Goal: Find specific page/section: Find specific page/section

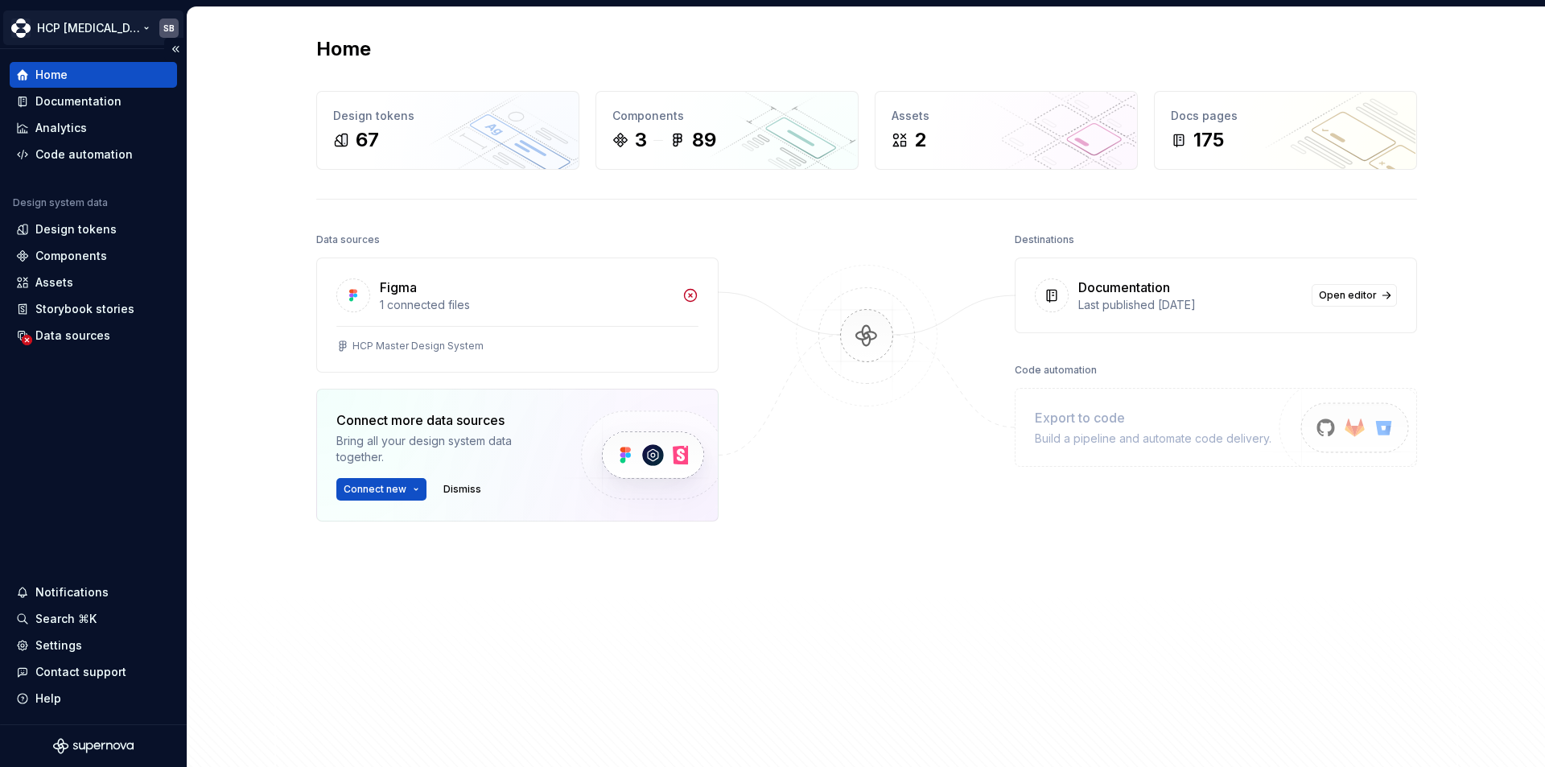
click at [97, 28] on html "HCP [MEDICAL_DATA] SB Home Documentation Analytics Code automation Design syste…" at bounding box center [772, 383] width 1545 height 767
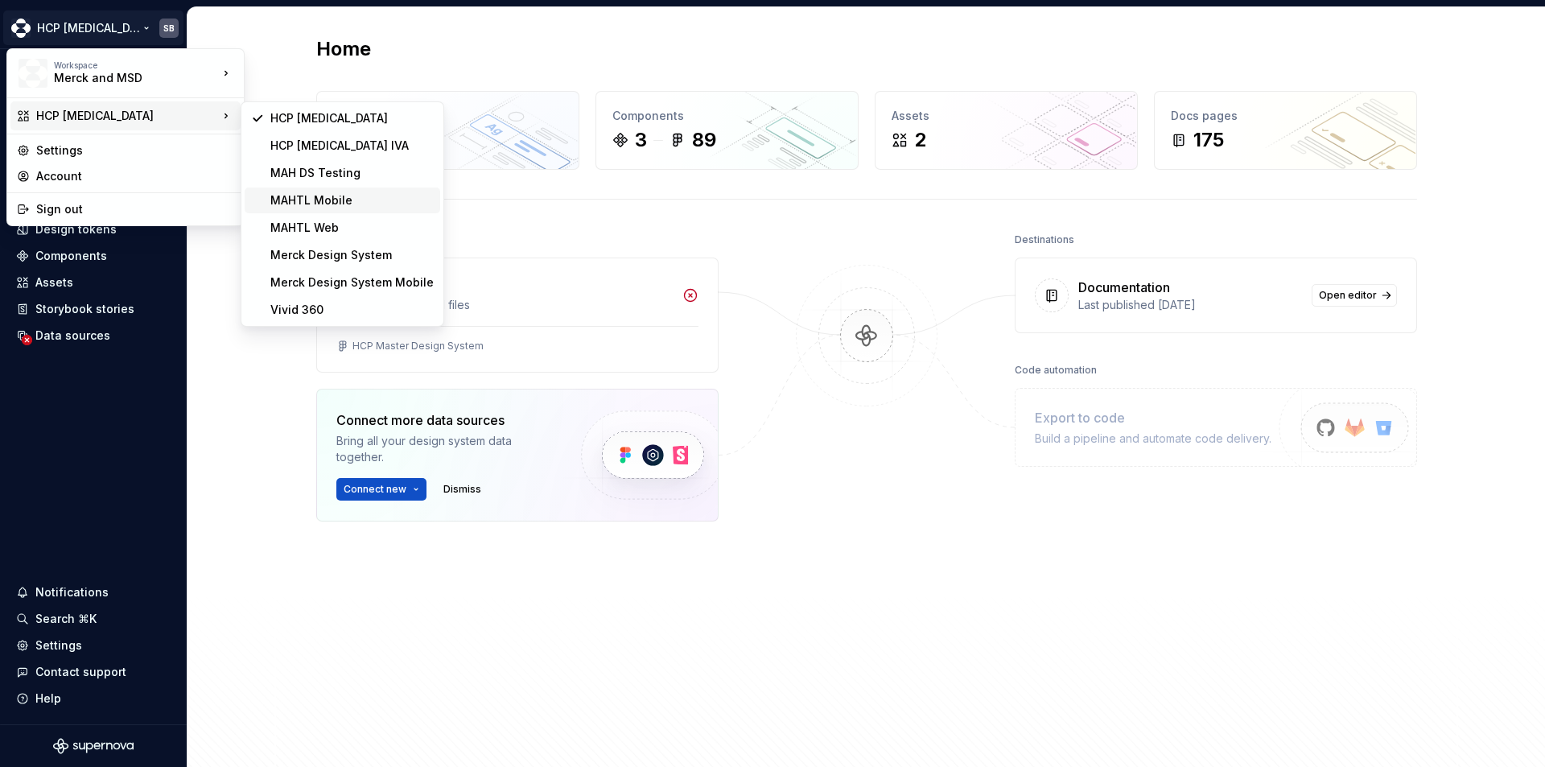
click at [338, 196] on div "MAHTL Mobile" at bounding box center [351, 200] width 163 height 16
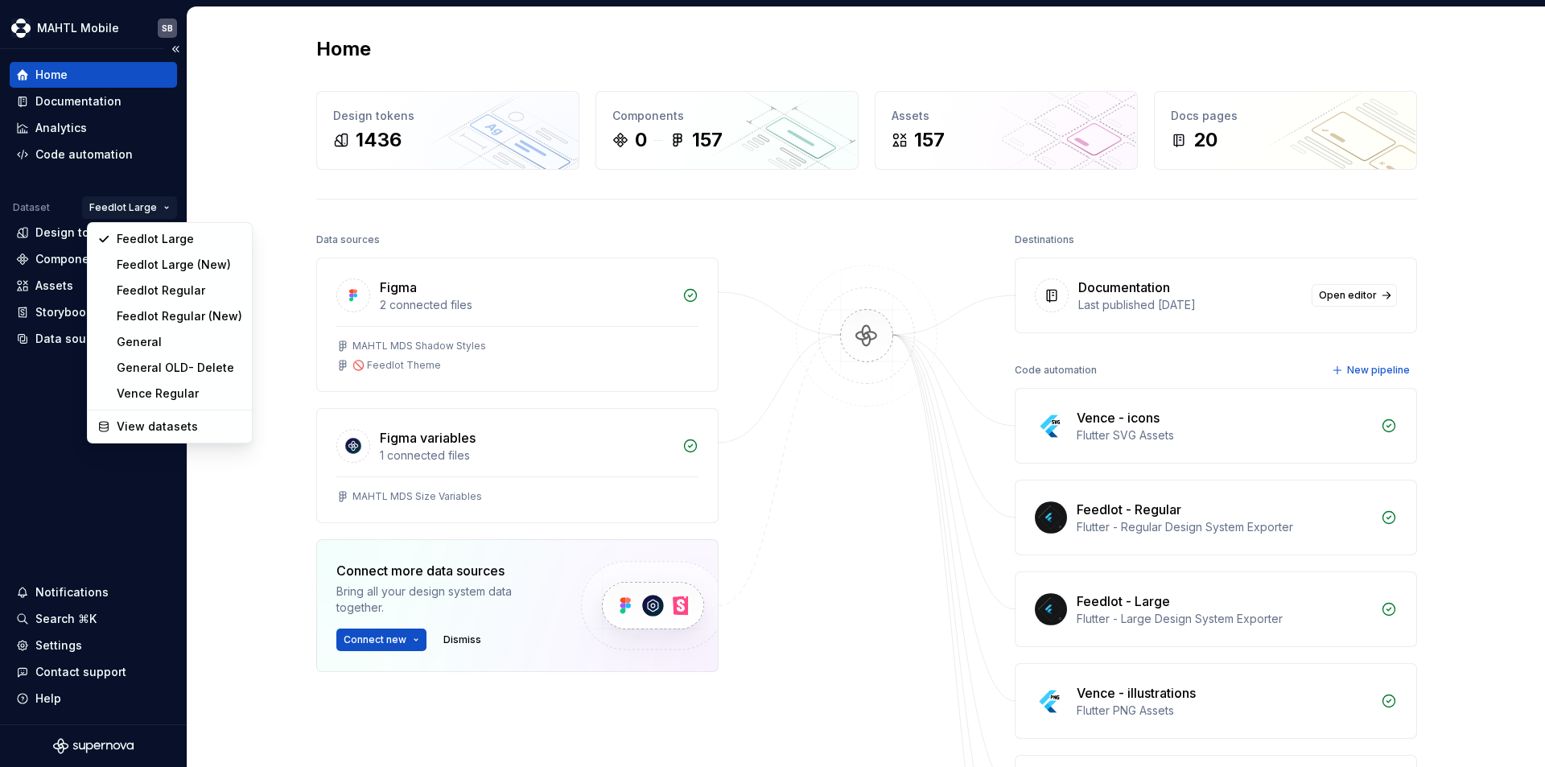
click at [126, 206] on html "MAHTL Mobile SB Home Documentation Analytics Code automation Dataset Feedlot La…" at bounding box center [772, 383] width 1545 height 767
click at [155, 317] on div "Feedlot Regular (New)" at bounding box center [180, 316] width 126 height 16
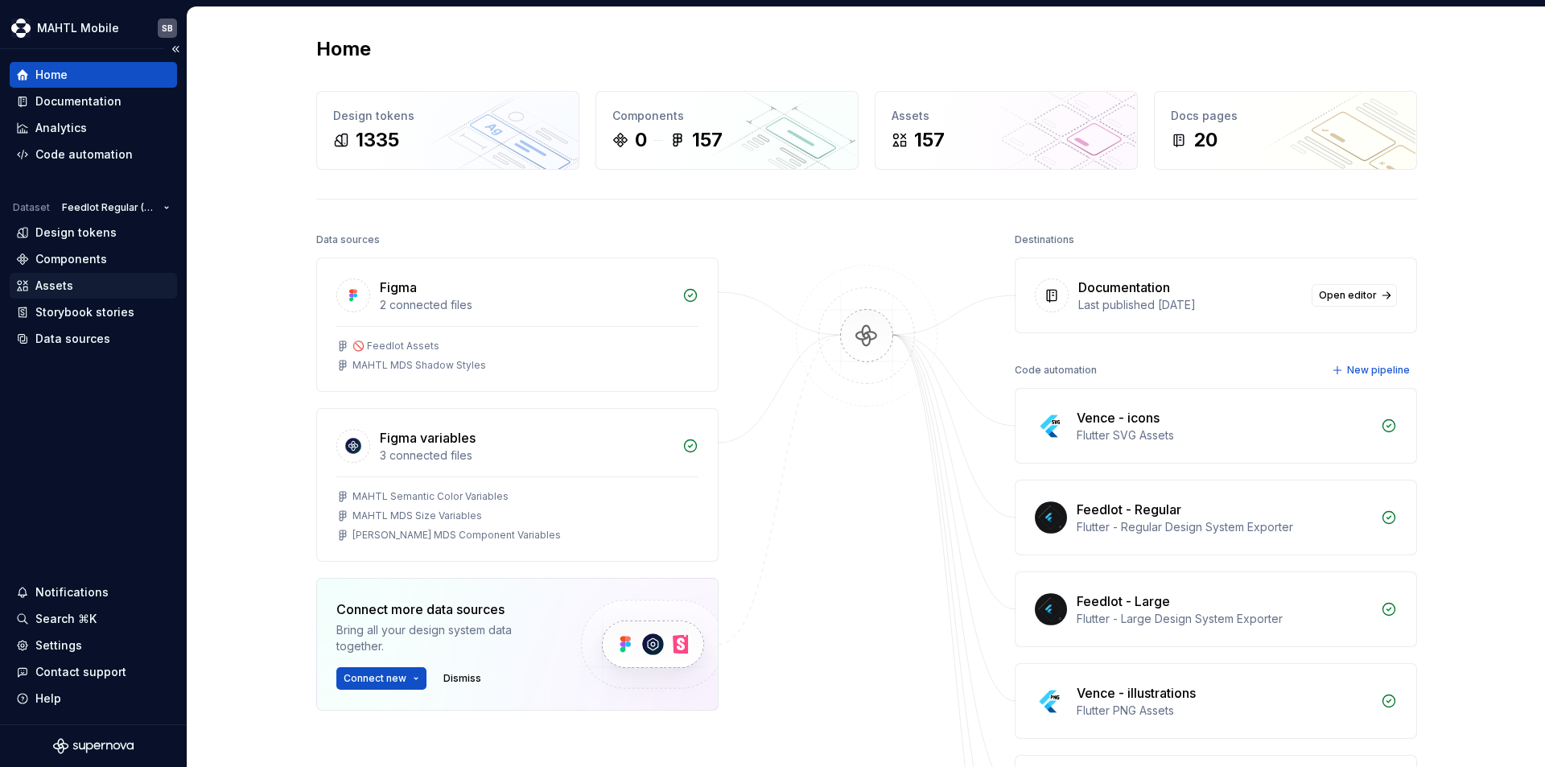
click at [84, 285] on div "Assets" at bounding box center [93, 286] width 155 height 16
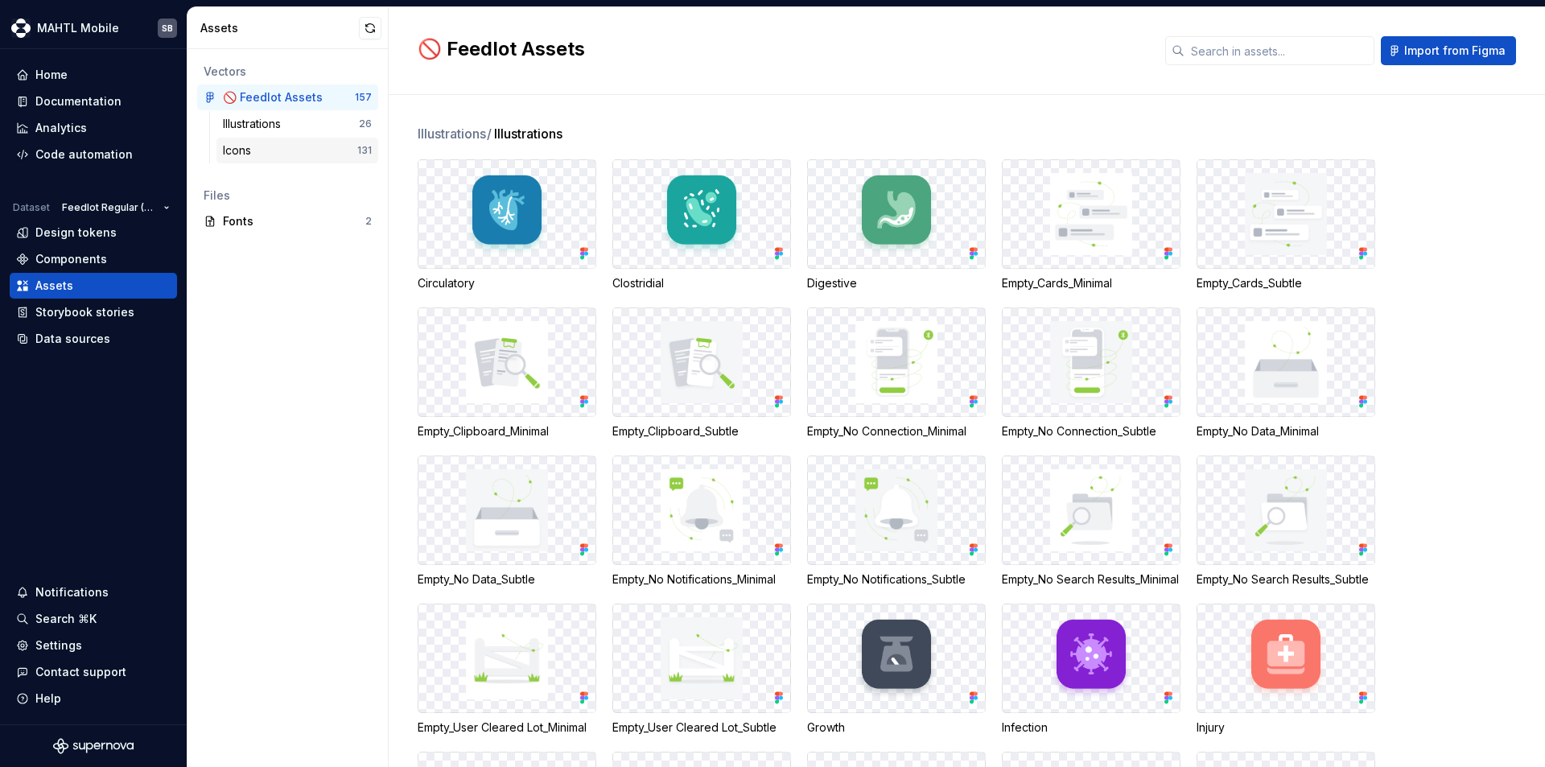
click at [274, 153] on div "Icons" at bounding box center [290, 150] width 134 height 16
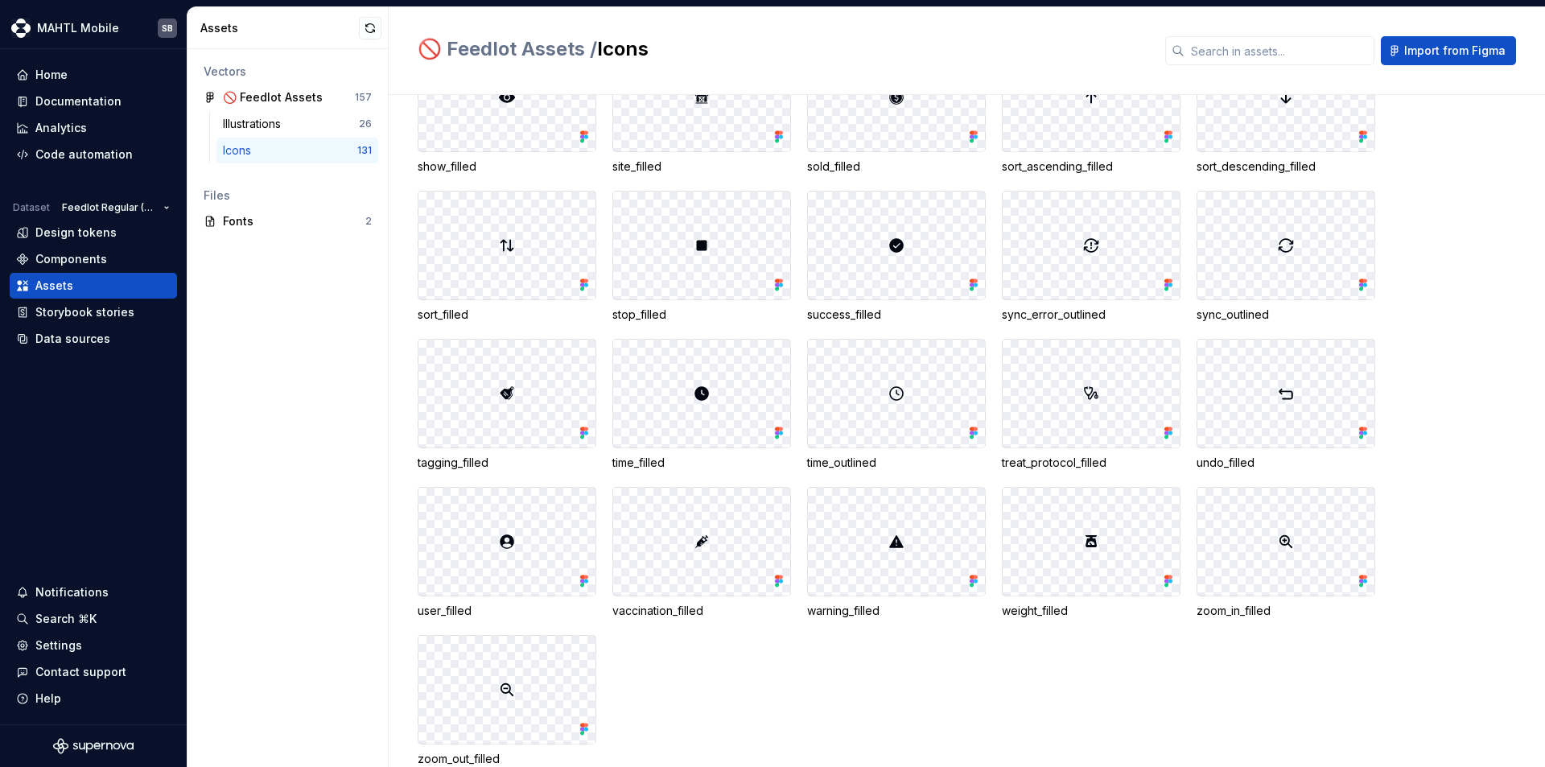
scroll to position [3380, 0]
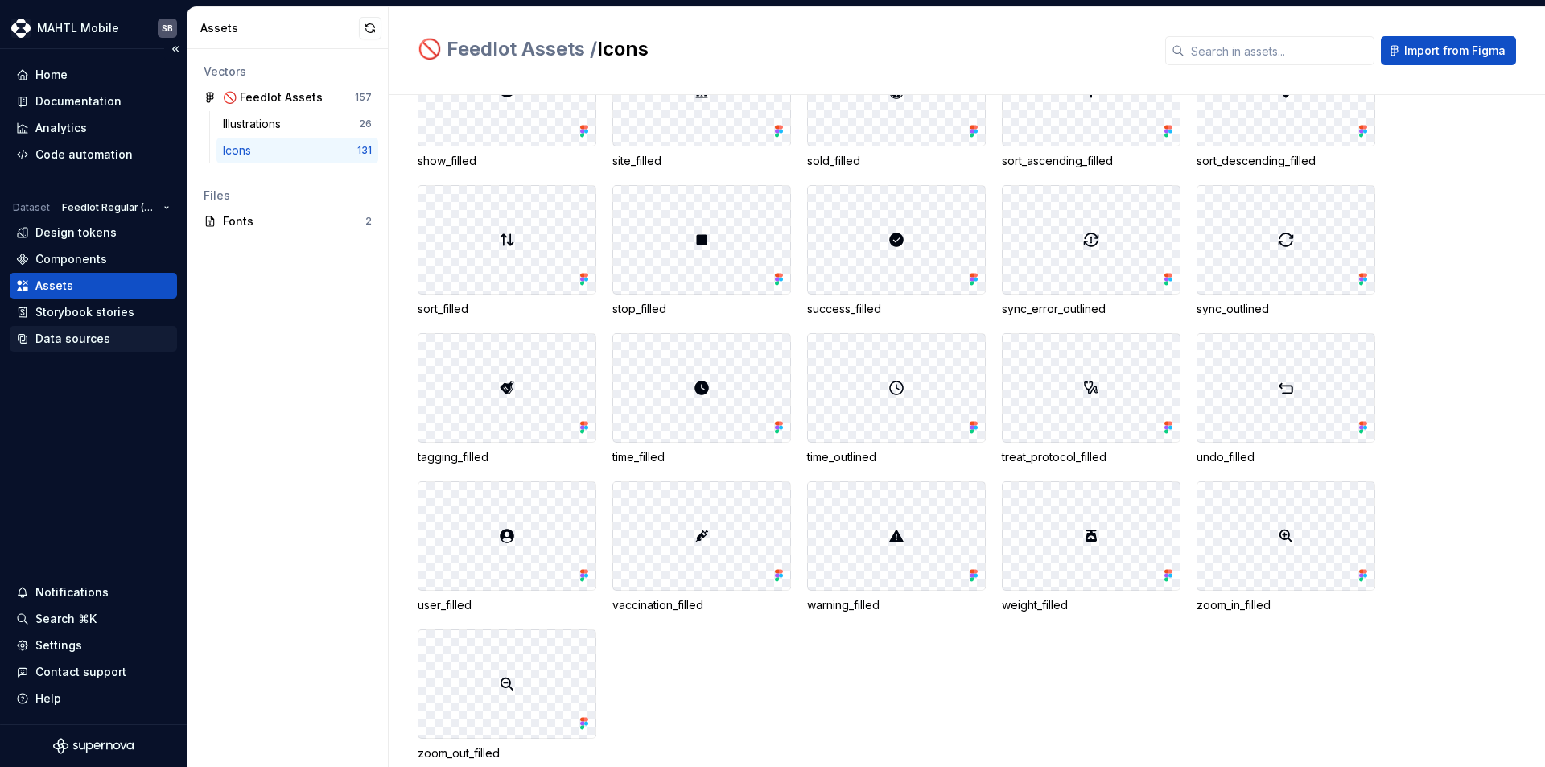
click at [87, 338] on div "Data sources" at bounding box center [72, 339] width 75 height 16
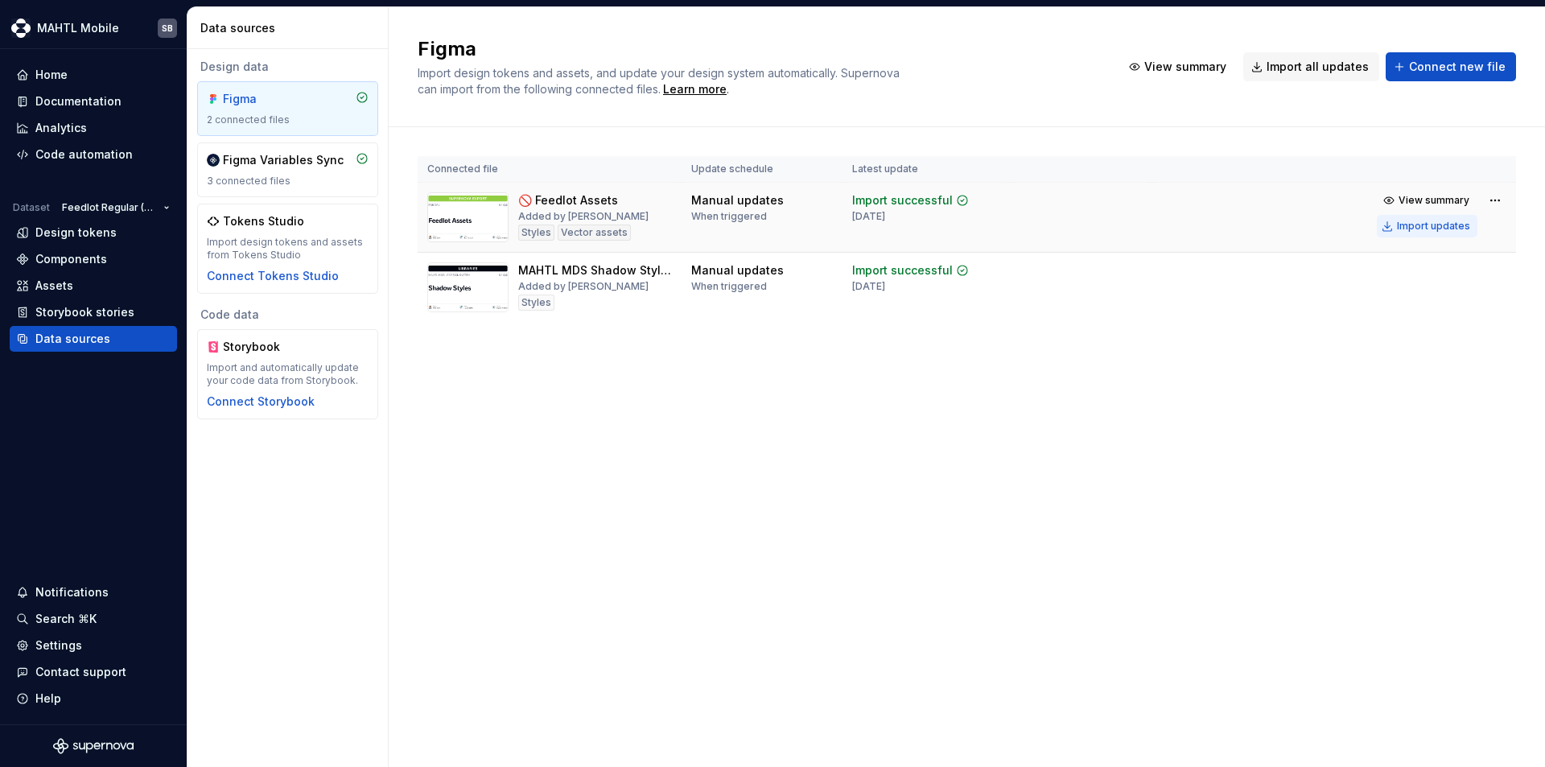
click at [1421, 224] on div "Import updates" at bounding box center [1433, 226] width 73 height 13
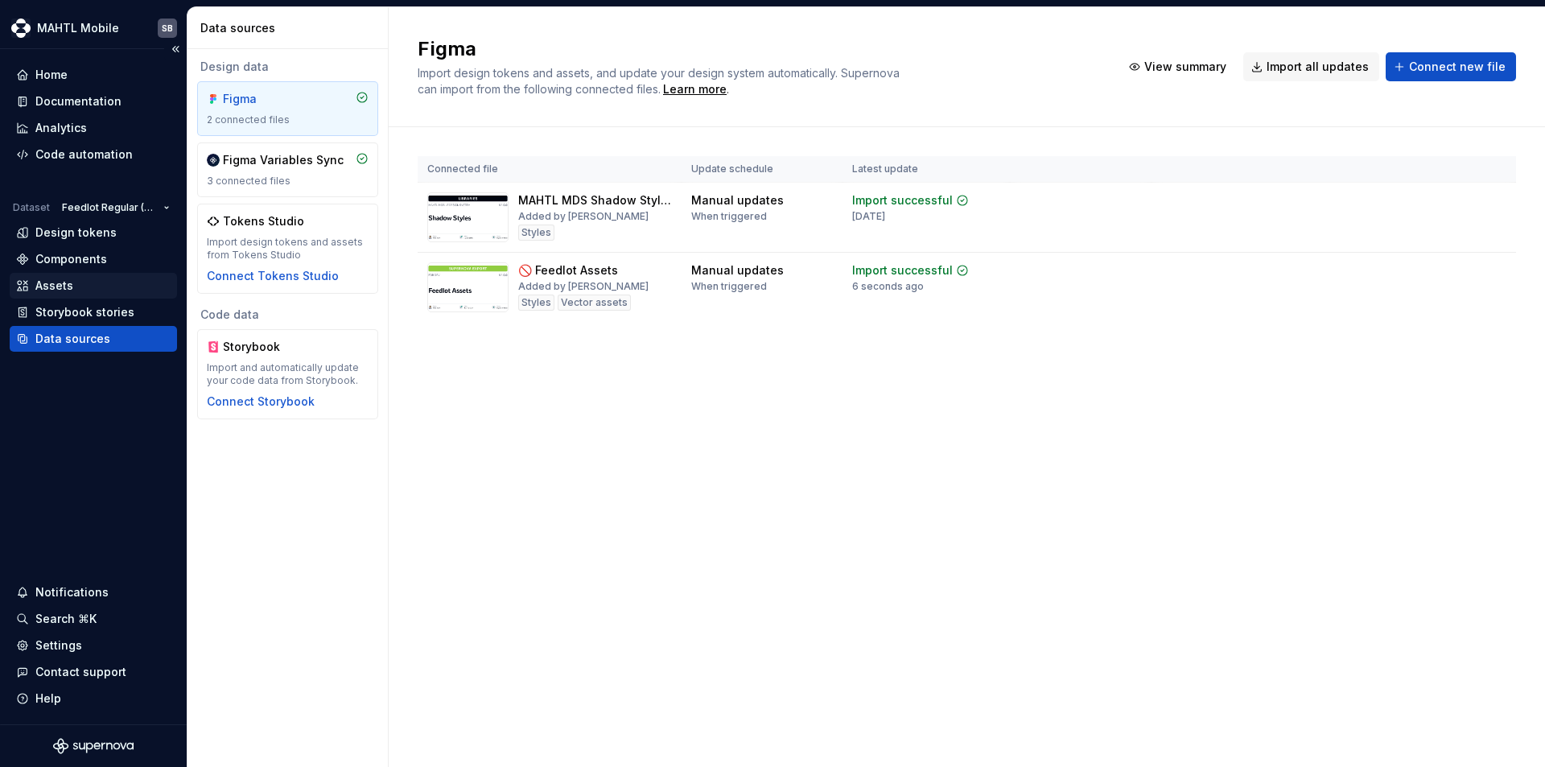
click at [59, 287] on div "Assets" at bounding box center [54, 286] width 38 height 16
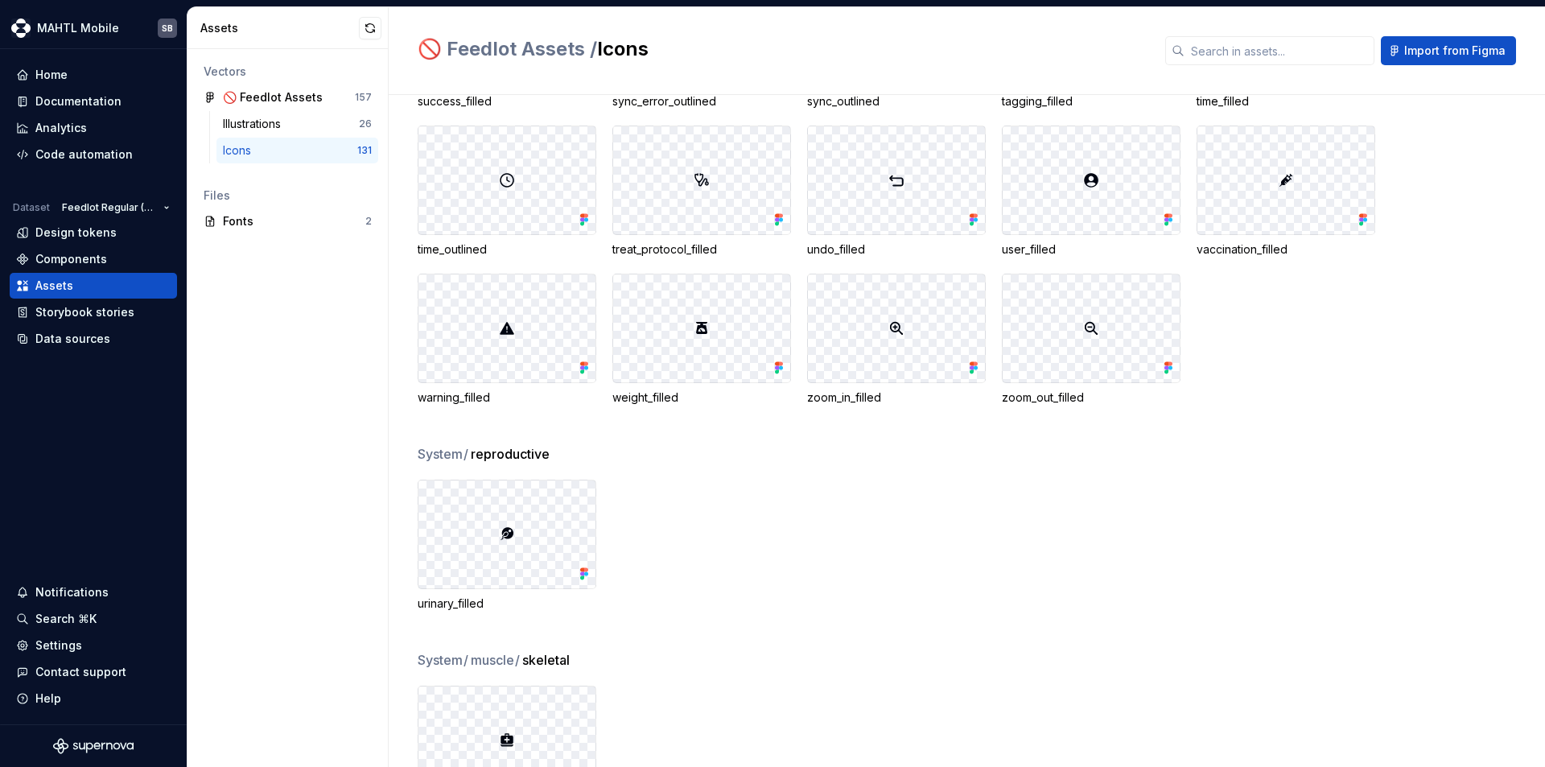
scroll to position [3677, 0]
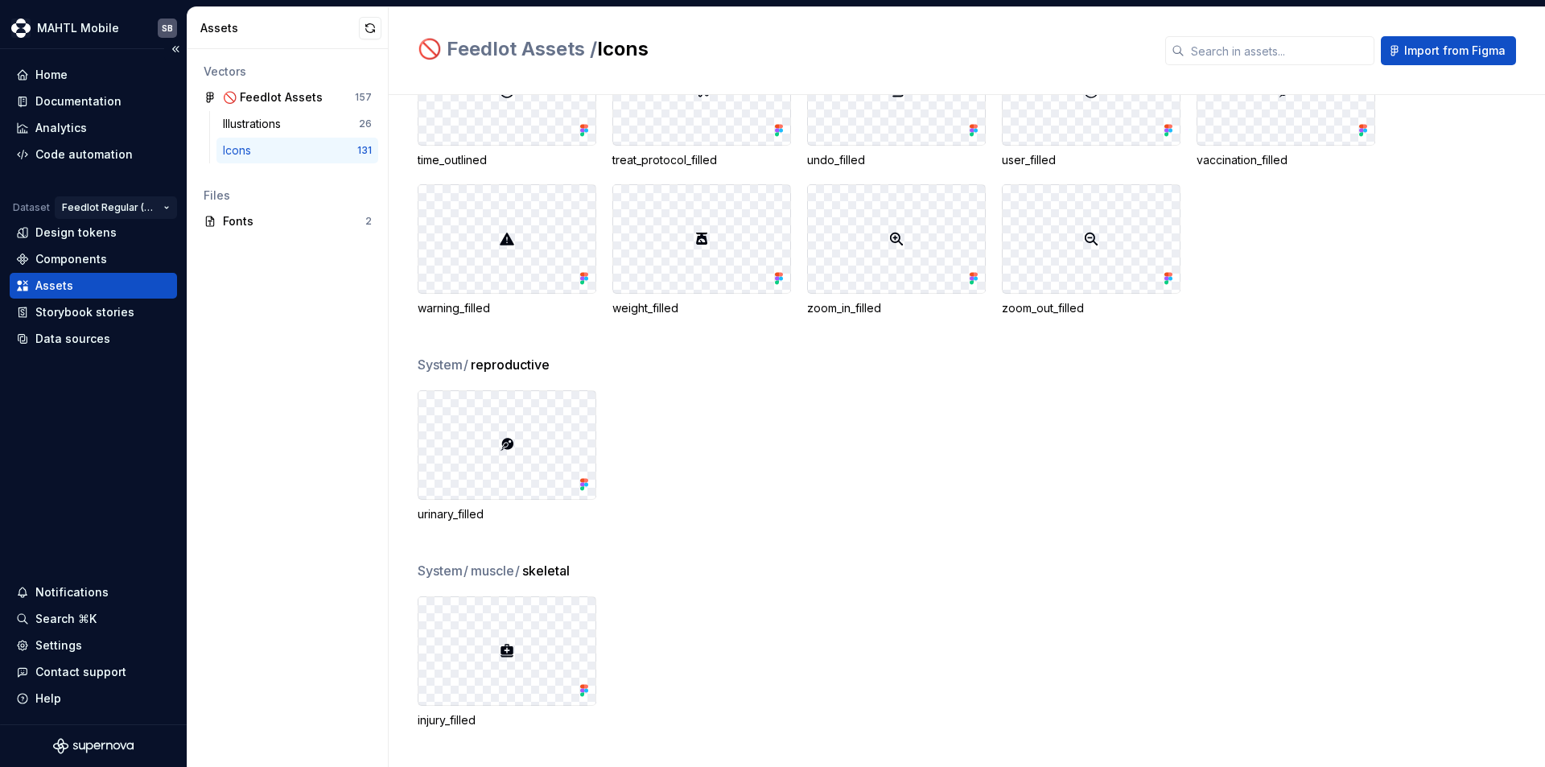
click at [116, 211] on html "MAHTL Mobile SB Home Documentation Analytics Code automation Dataset Feedlot Re…" at bounding box center [772, 383] width 1545 height 767
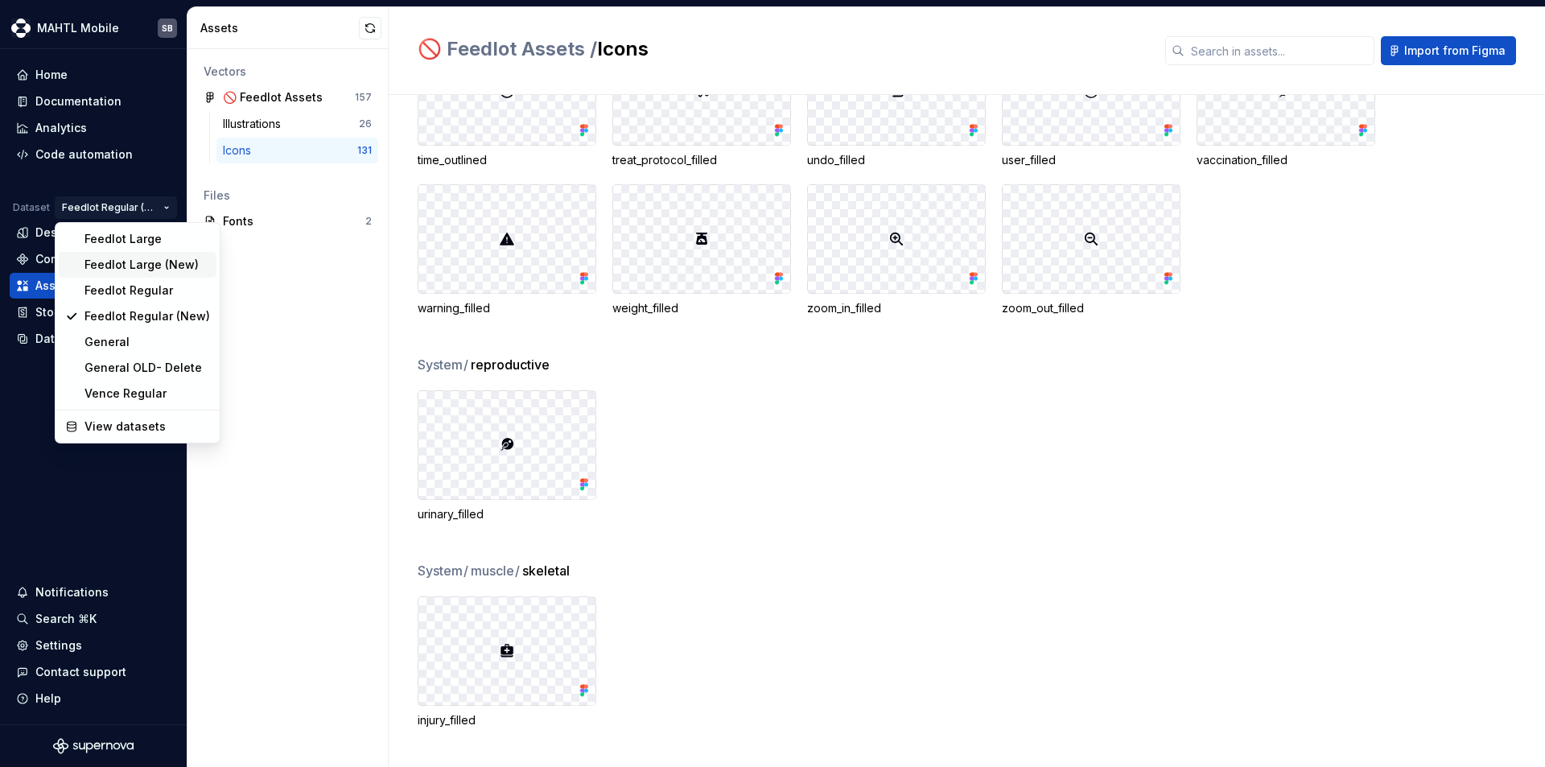
click at [129, 265] on div "Feedlot Large (New)" at bounding box center [147, 265] width 126 height 16
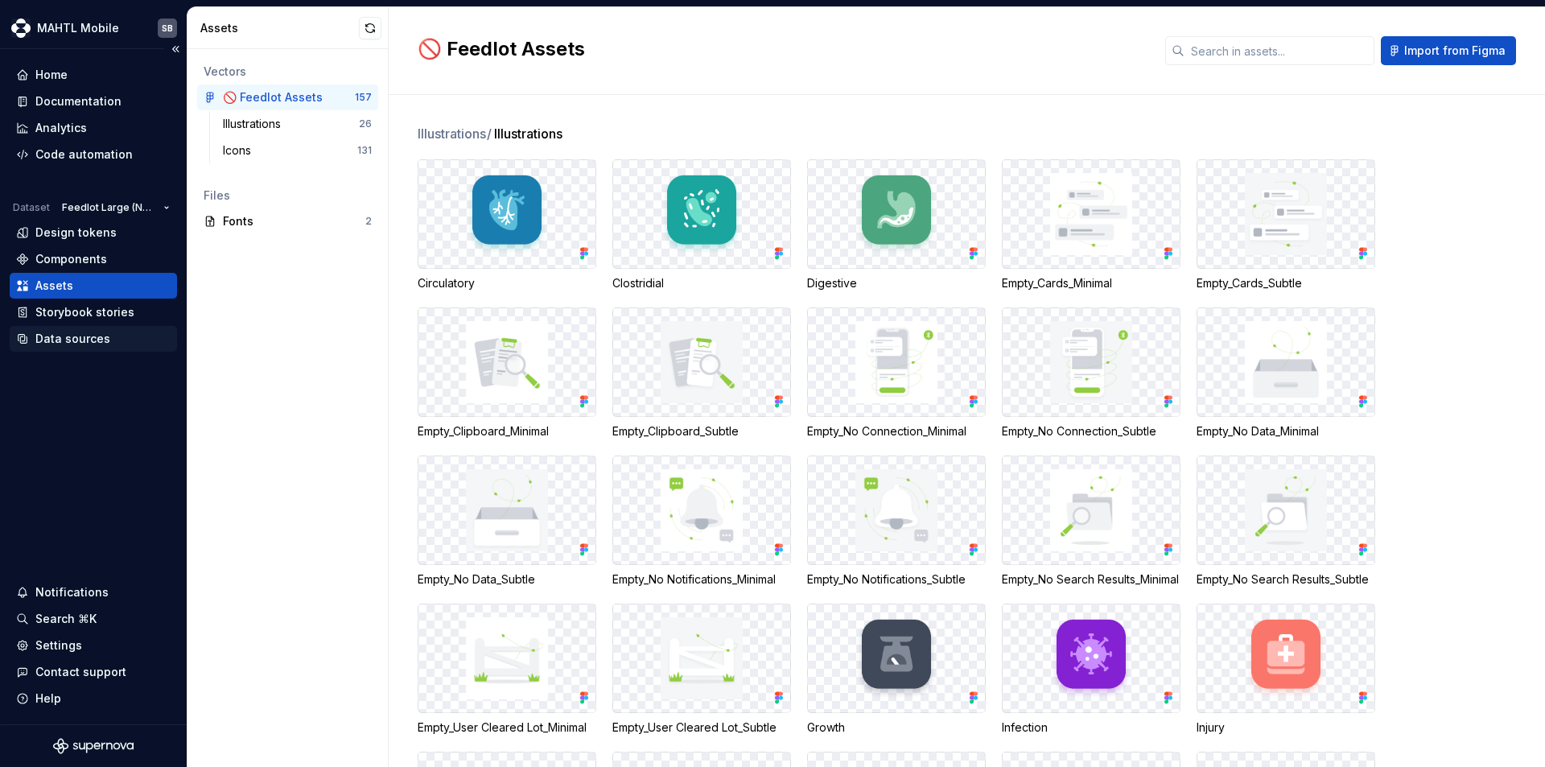
click at [110, 337] on div "Data sources" at bounding box center [93, 339] width 155 height 16
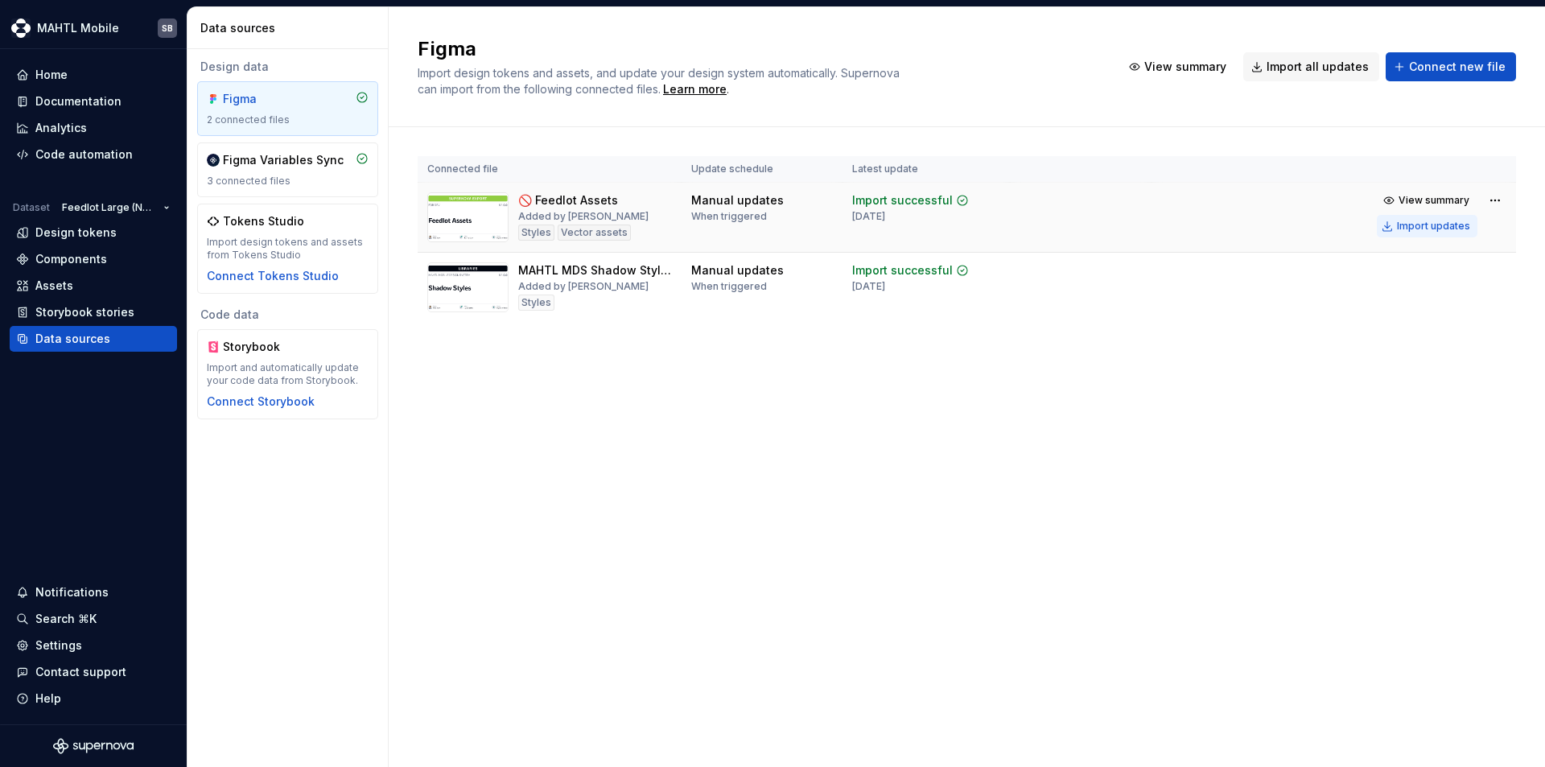
click at [1415, 225] on div "Import updates" at bounding box center [1433, 226] width 73 height 13
click at [72, 278] on div "Assets" at bounding box center [93, 286] width 155 height 16
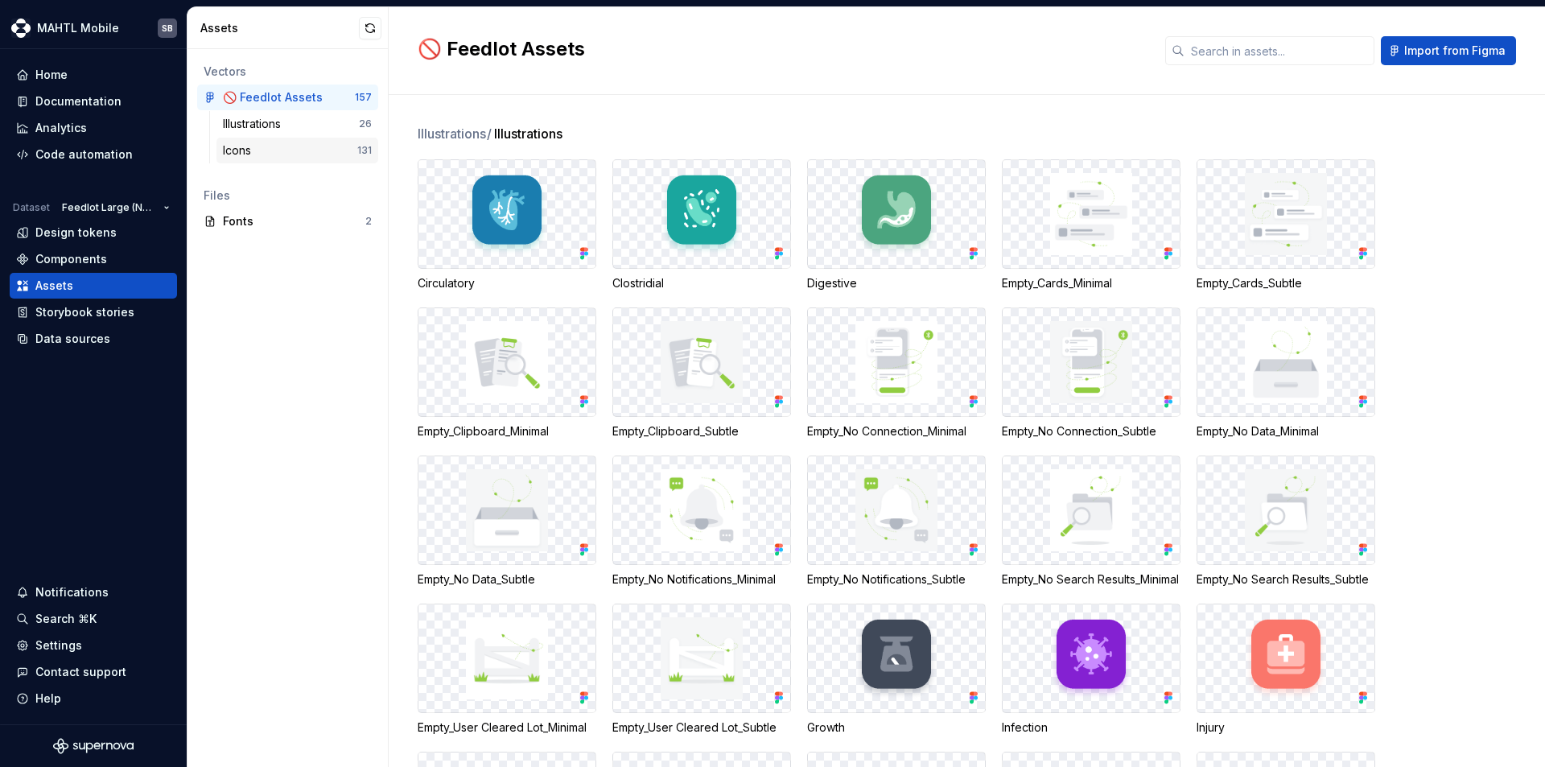
click at [266, 154] on div "Icons" at bounding box center [290, 150] width 134 height 16
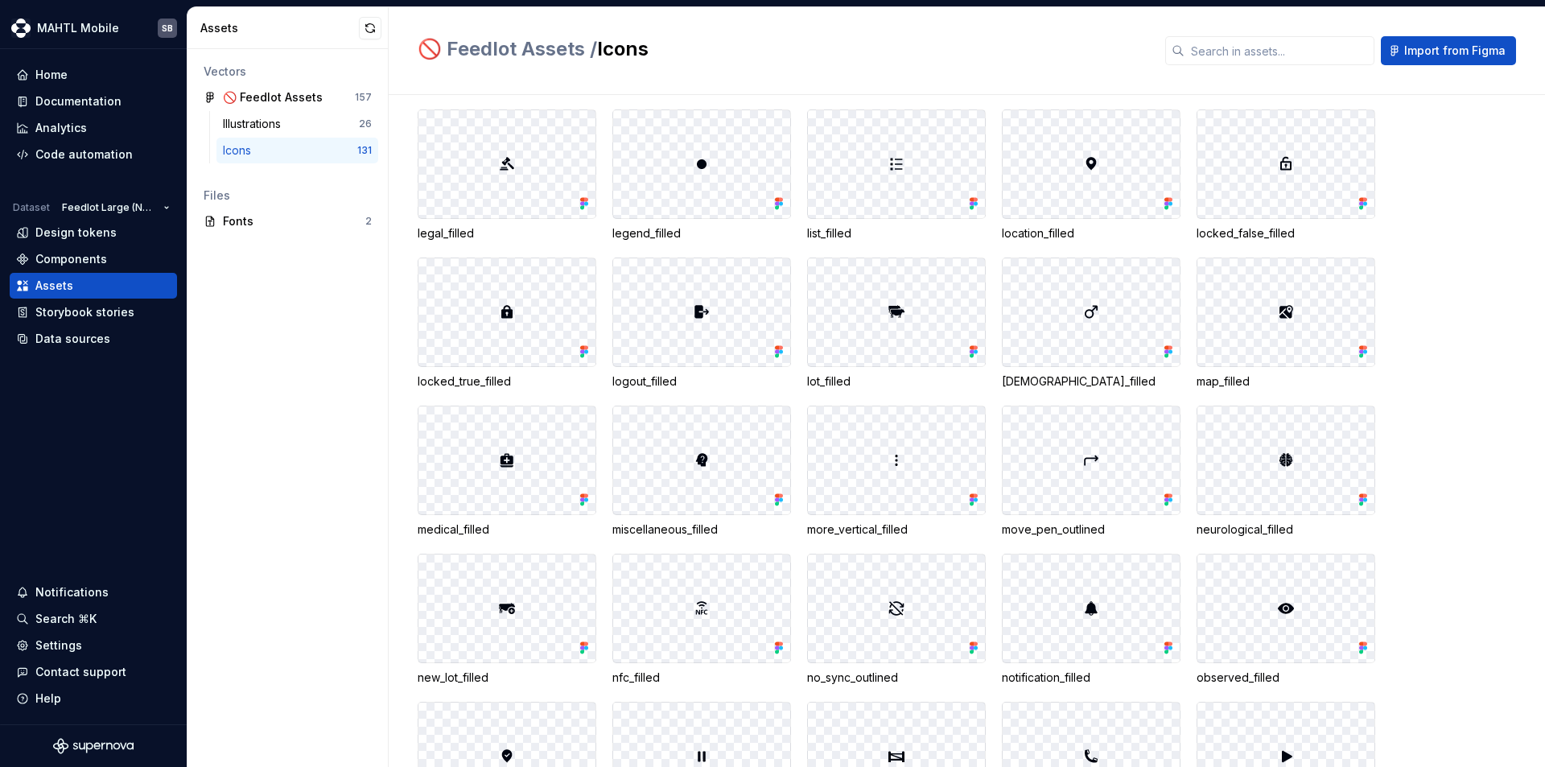
scroll to position [1826, 0]
drag, startPoint x: 520, startPoint y: 439, endPoint x: 472, endPoint y: 455, distance: 50.4
click at [472, 455] on div at bounding box center [506, 461] width 177 height 108
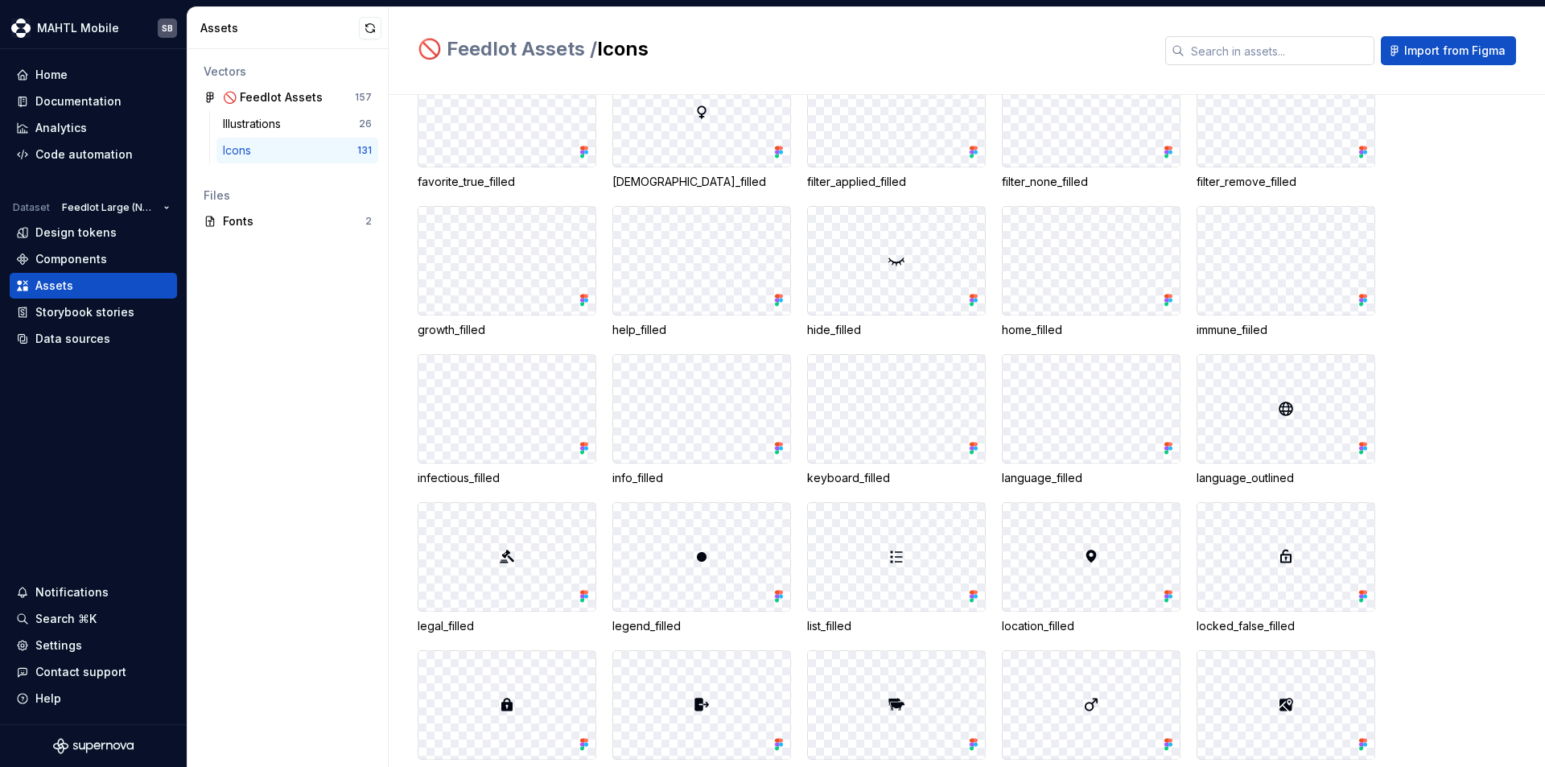
scroll to position [1424, 0]
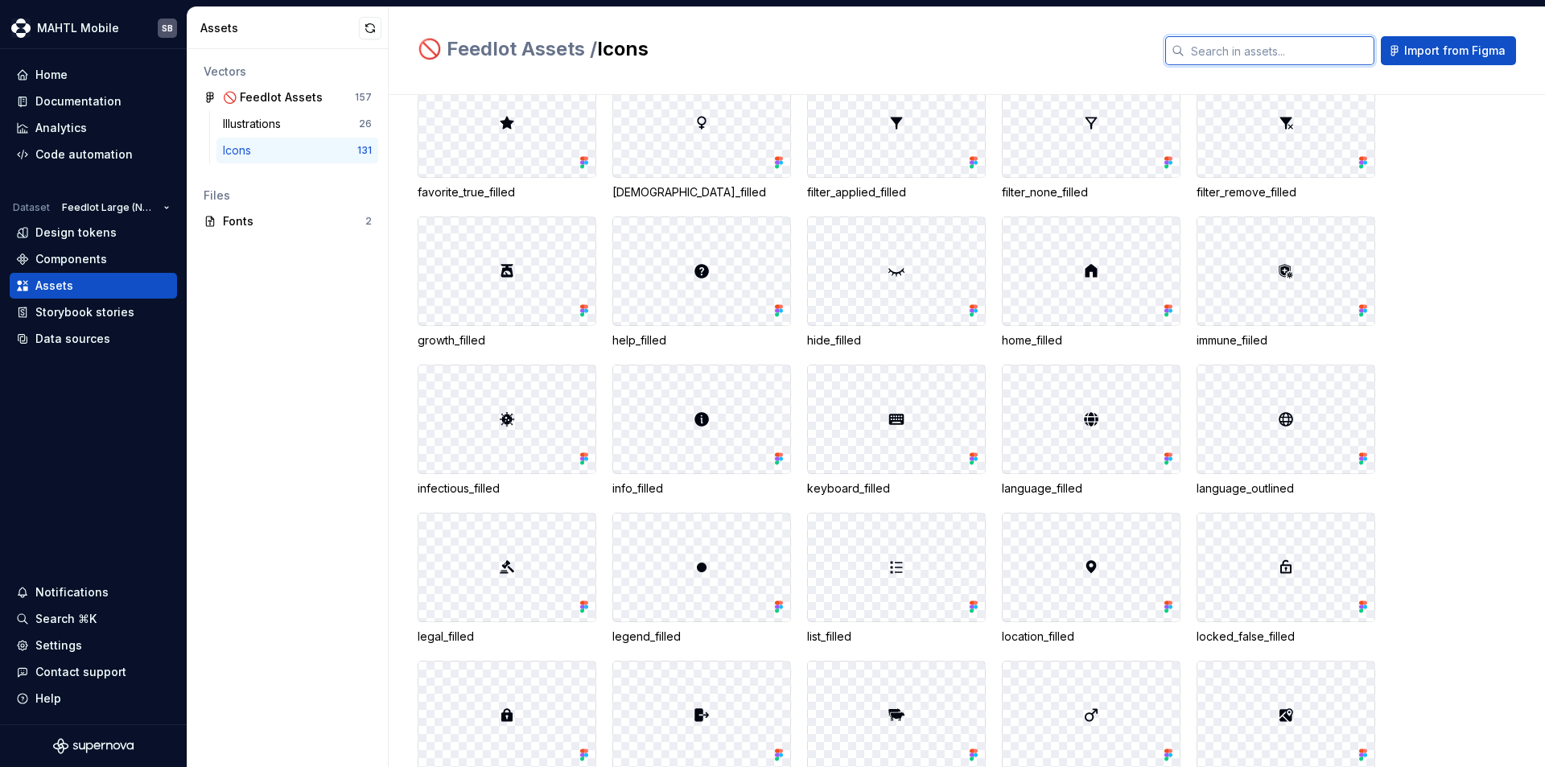
click at [1259, 58] on input "text" at bounding box center [1280, 50] width 190 height 29
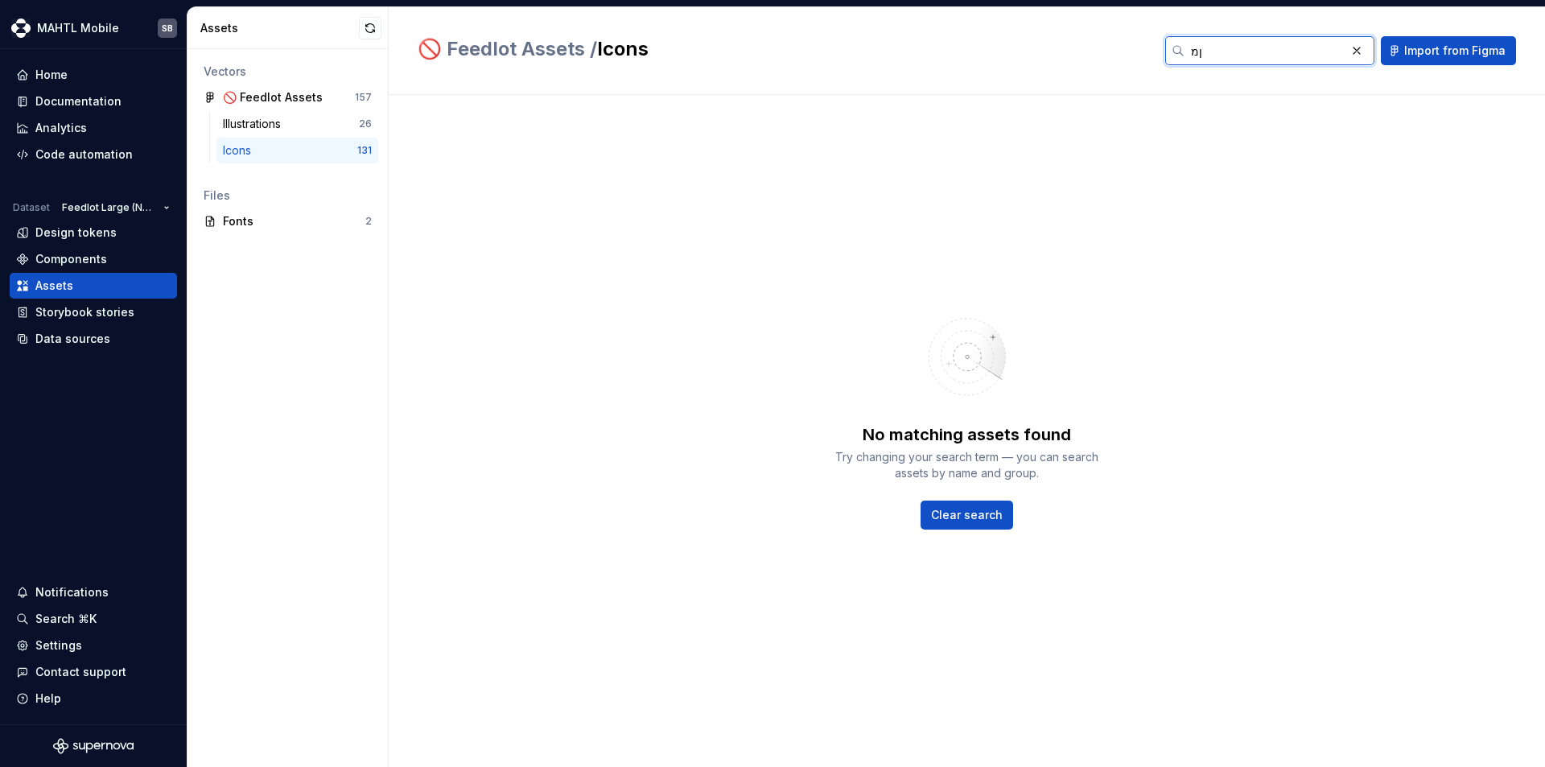
type input "ן"
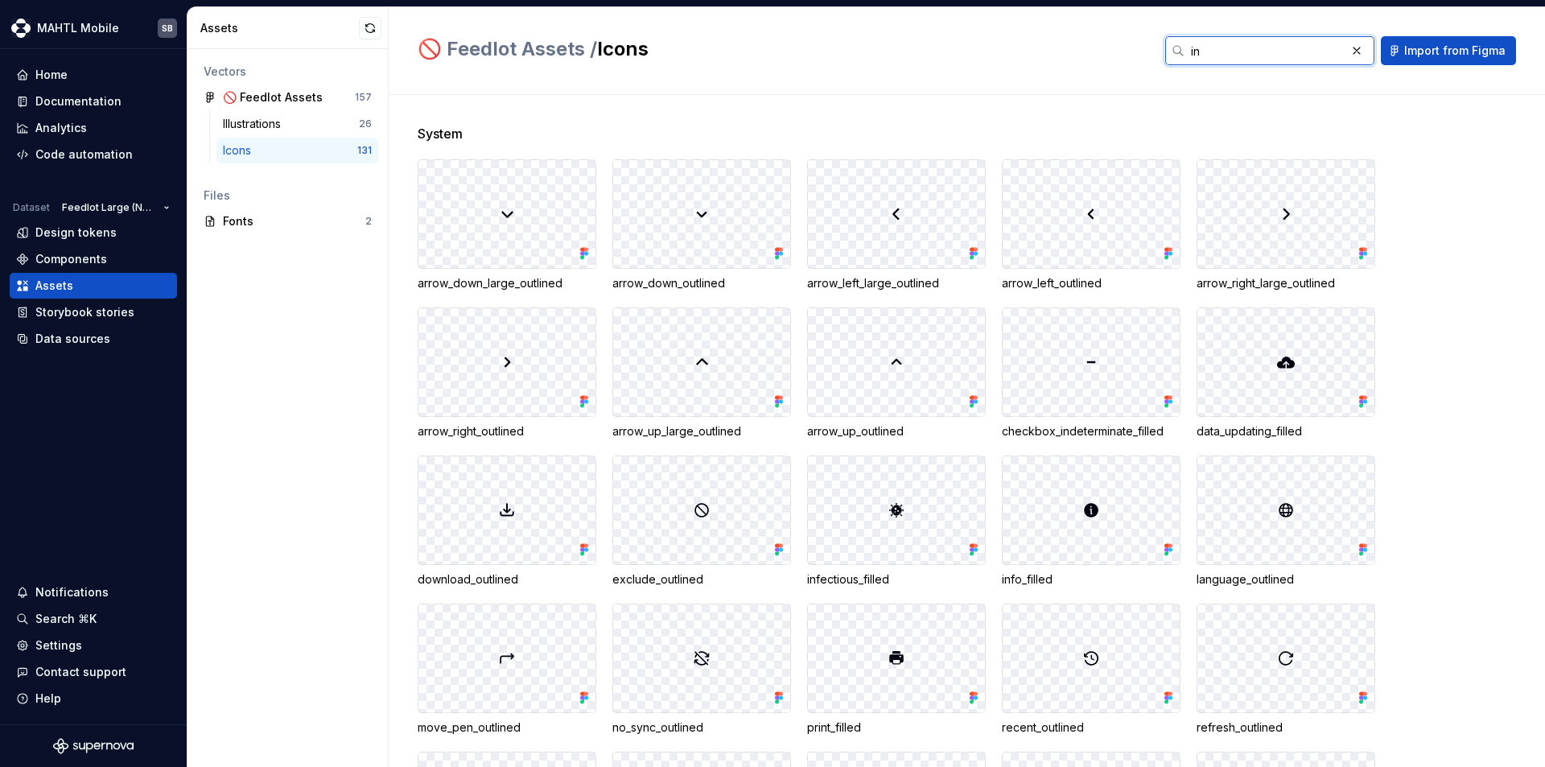
type input "i"
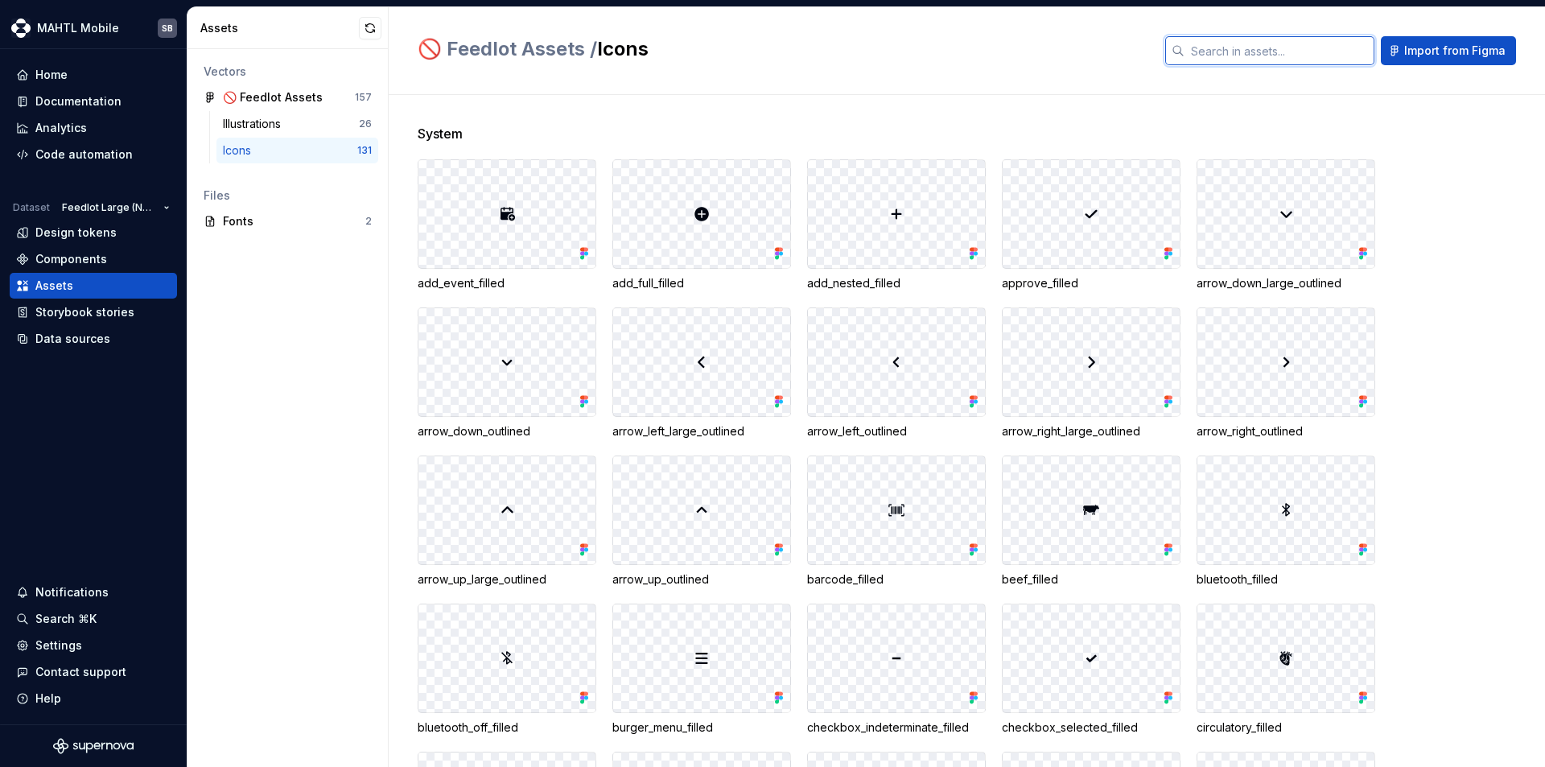
click at [1273, 52] on input "text" at bounding box center [1280, 50] width 190 height 29
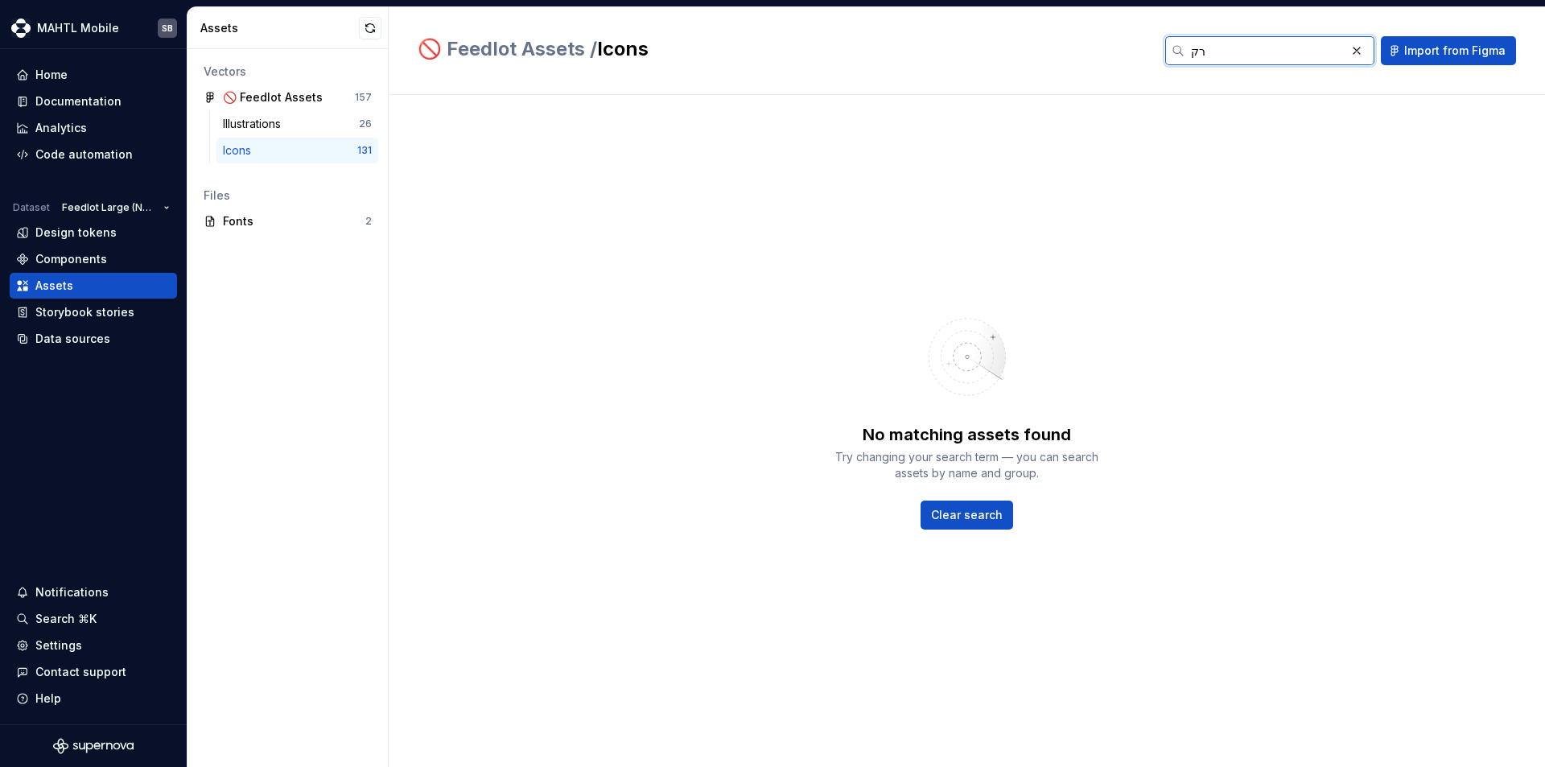
type input "ר"
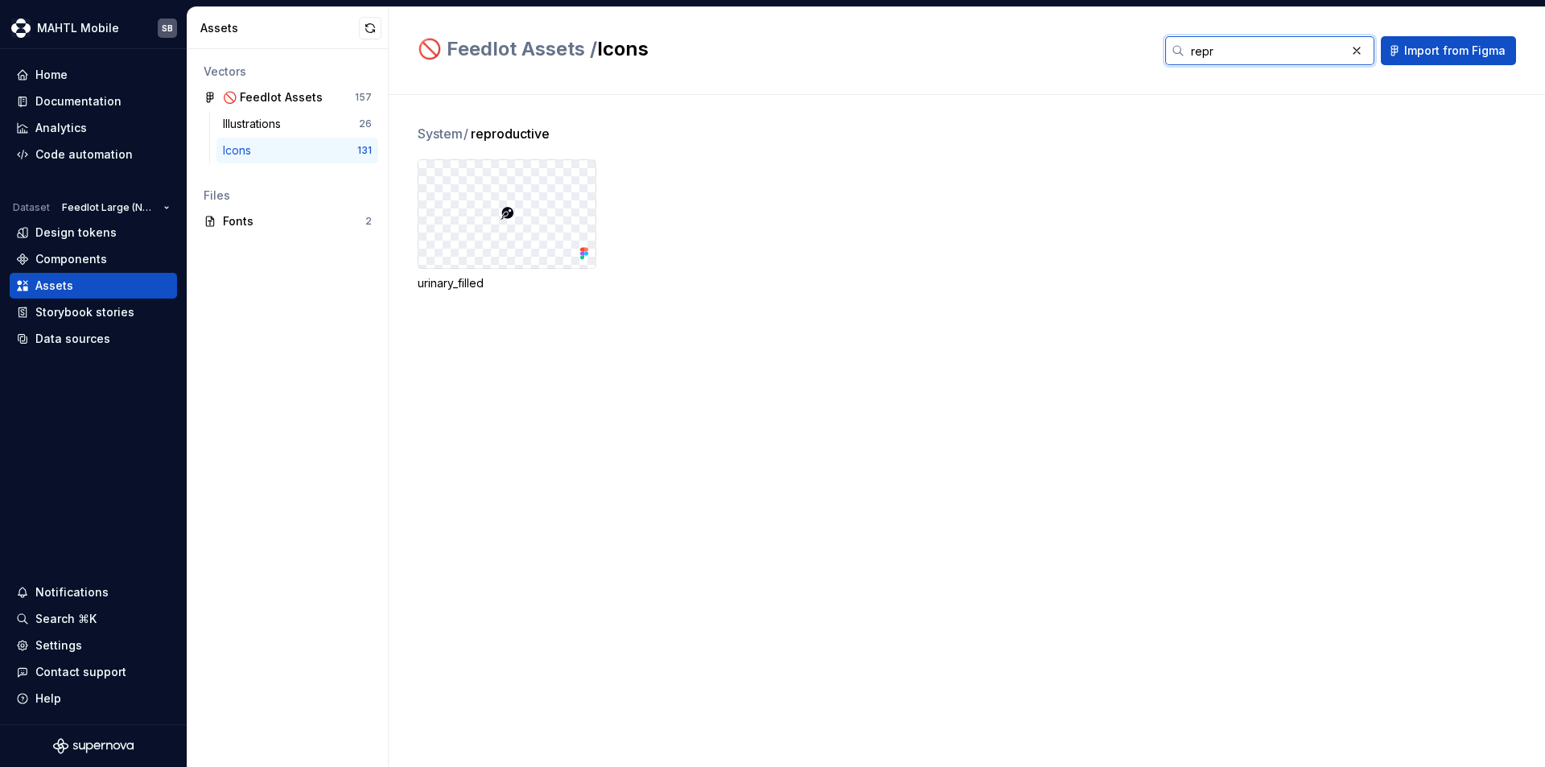
type input "repr"
